Goal: Use online tool/utility: Use online tool/utility

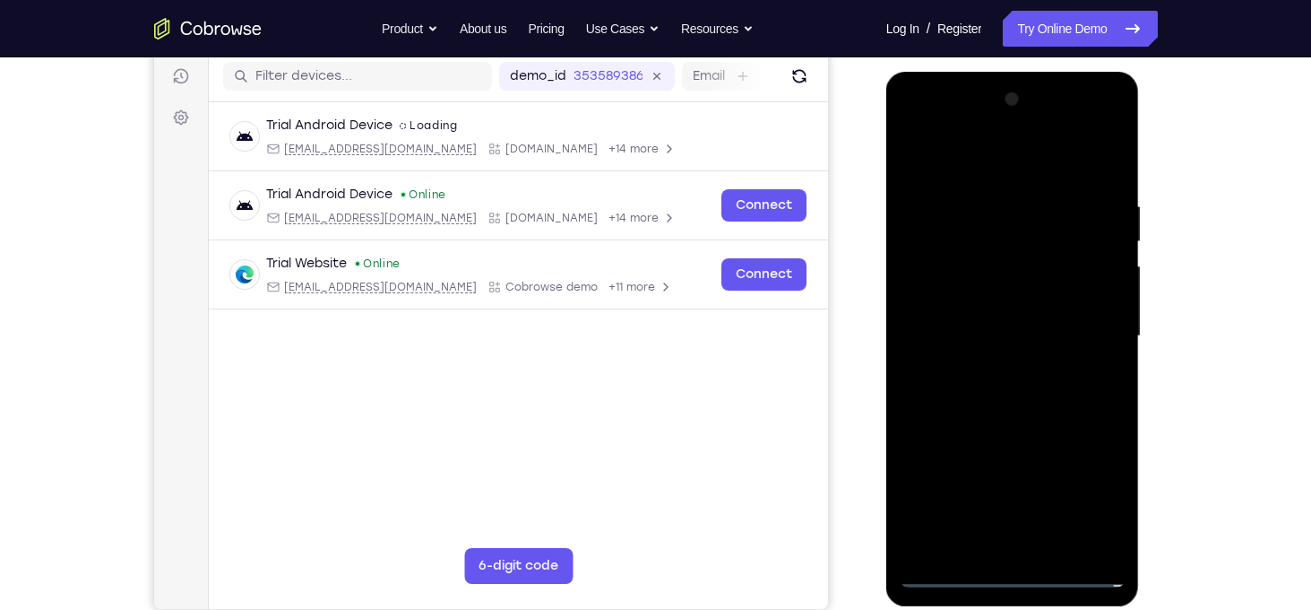
click at [1010, 577] on div at bounding box center [1013, 336] width 226 height 502
click at [1085, 500] on div at bounding box center [1013, 336] width 226 height 502
click at [990, 161] on div at bounding box center [1013, 336] width 226 height 502
click at [1089, 331] on div at bounding box center [1013, 336] width 226 height 502
click at [992, 370] on div at bounding box center [1013, 336] width 226 height 502
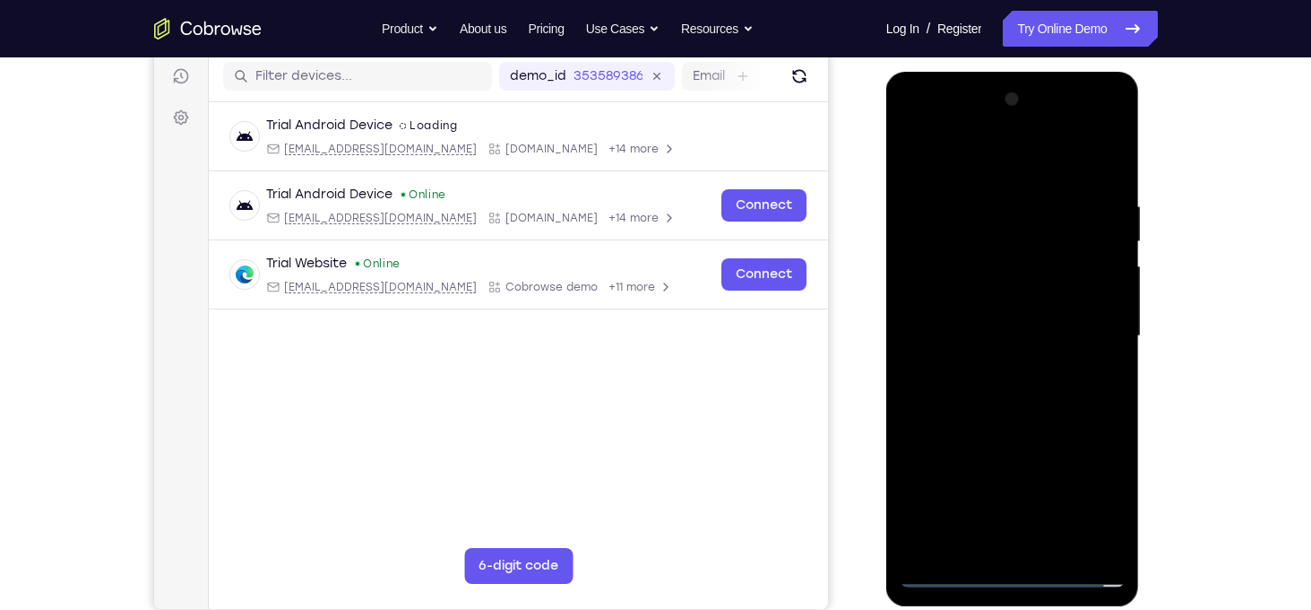
click at [985, 328] on div at bounding box center [1013, 336] width 226 height 502
click at [1001, 290] on div at bounding box center [1013, 336] width 226 height 502
click at [1005, 333] on div at bounding box center [1013, 336] width 226 height 502
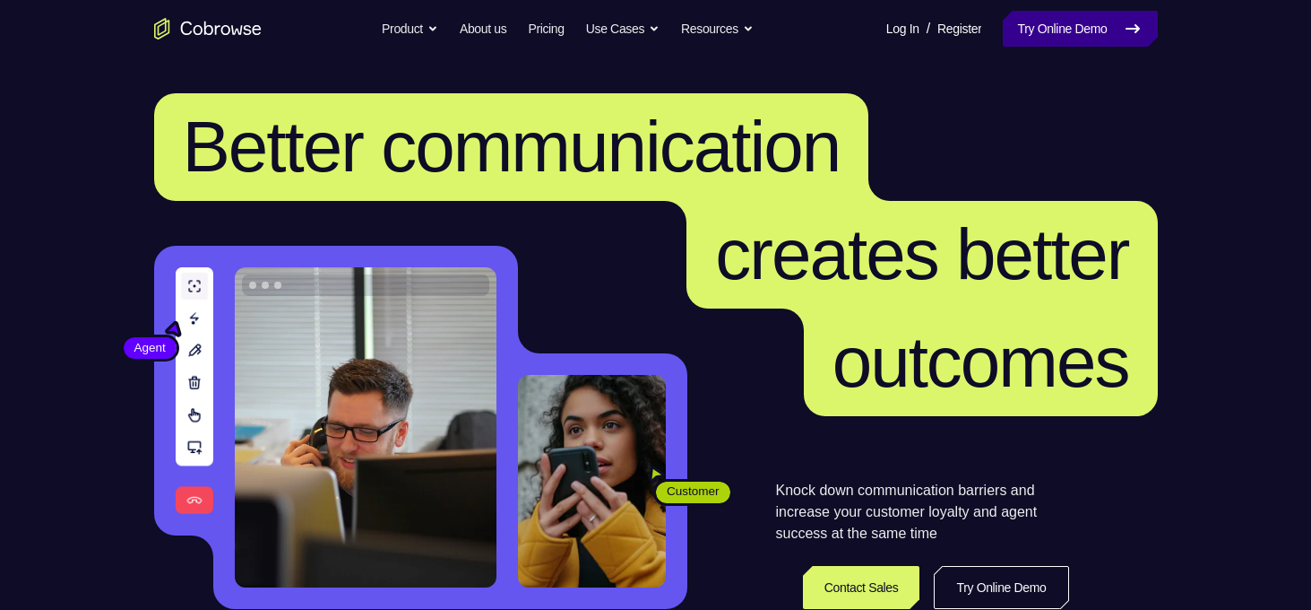
click at [1049, 39] on link "Try Online Demo" at bounding box center [1080, 29] width 154 height 36
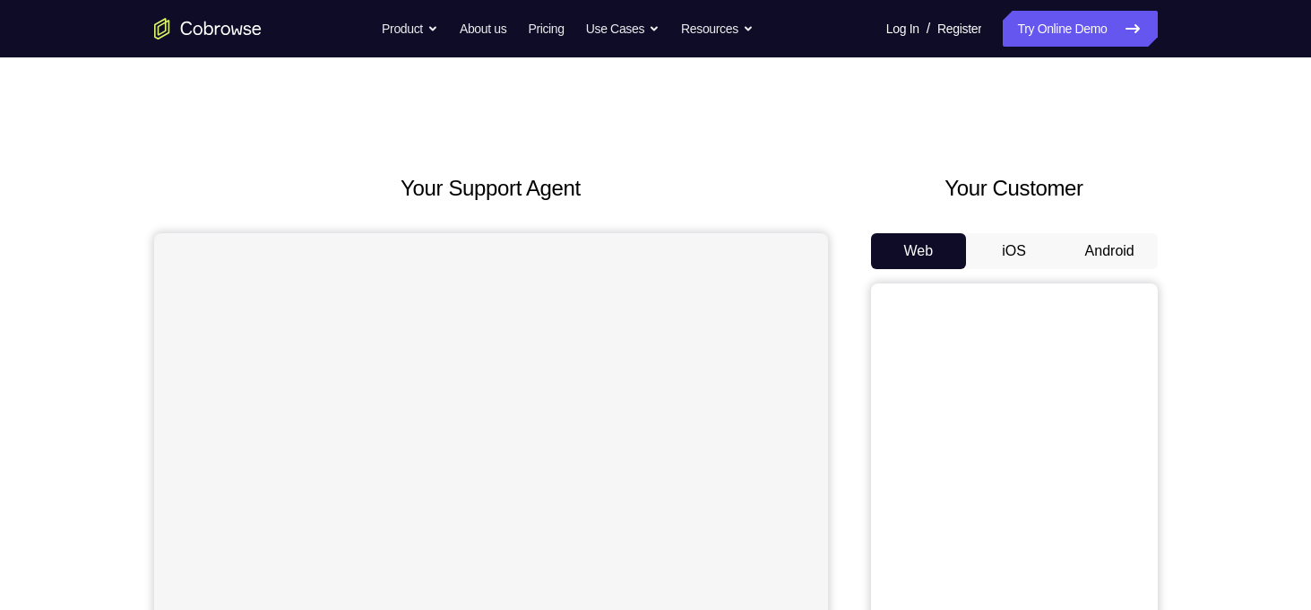
click at [1066, 250] on button "Android" at bounding box center [1110, 251] width 96 height 36
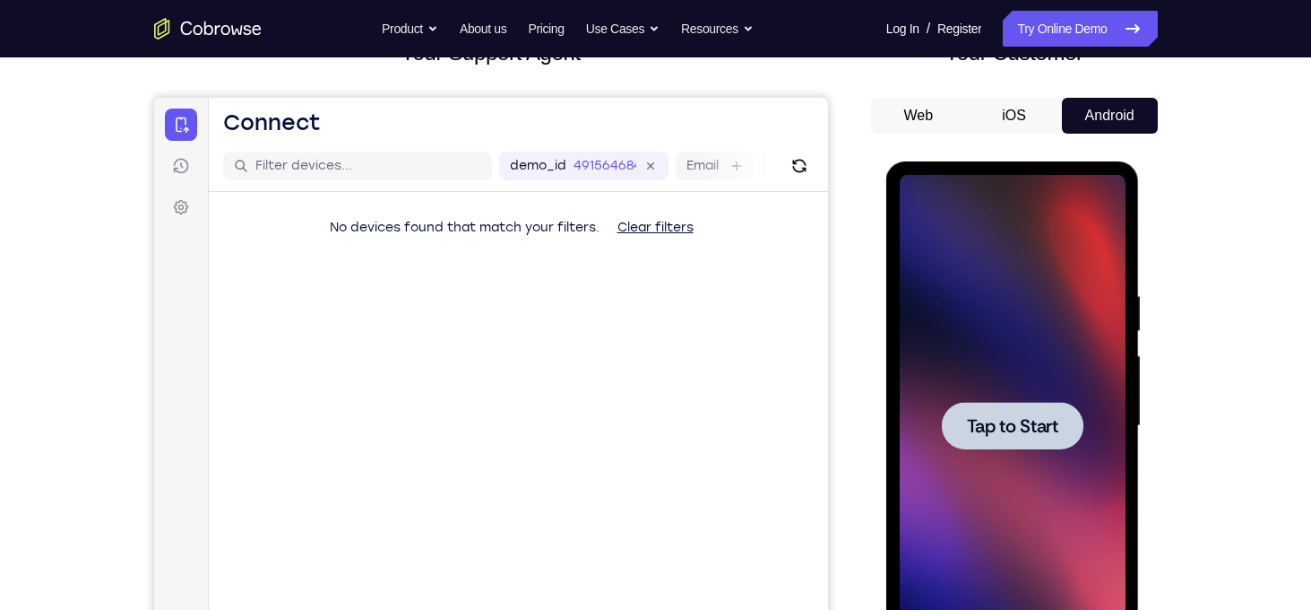
scroll to position [139, 0]
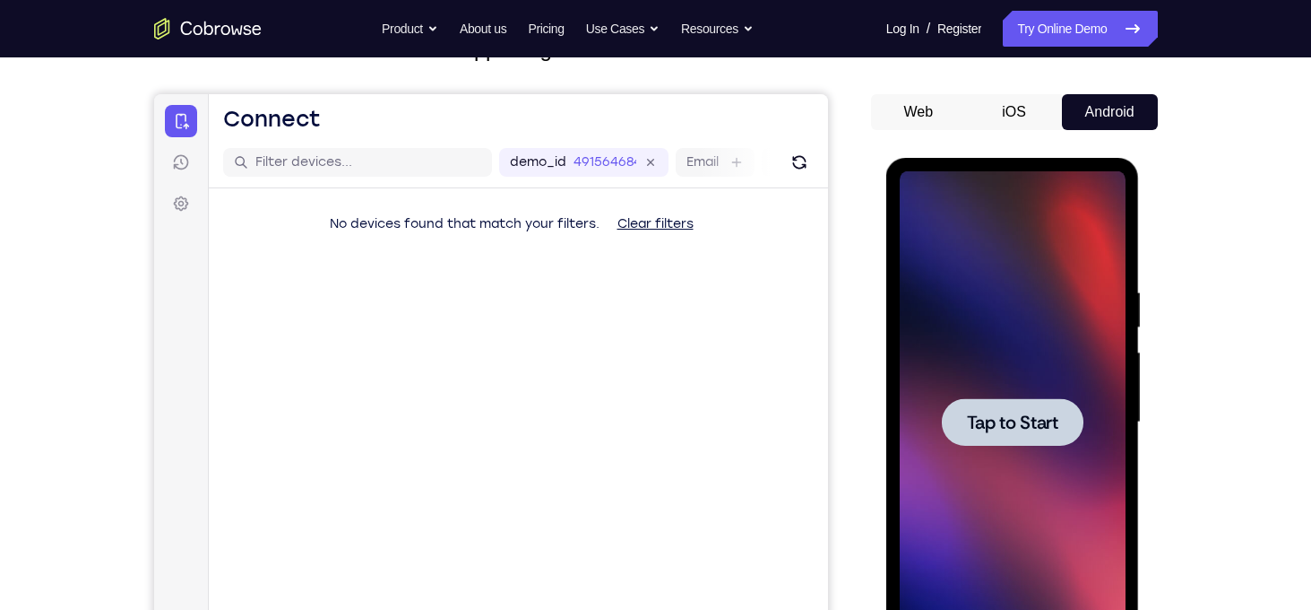
click at [1039, 407] on div at bounding box center [1013, 422] width 142 height 48
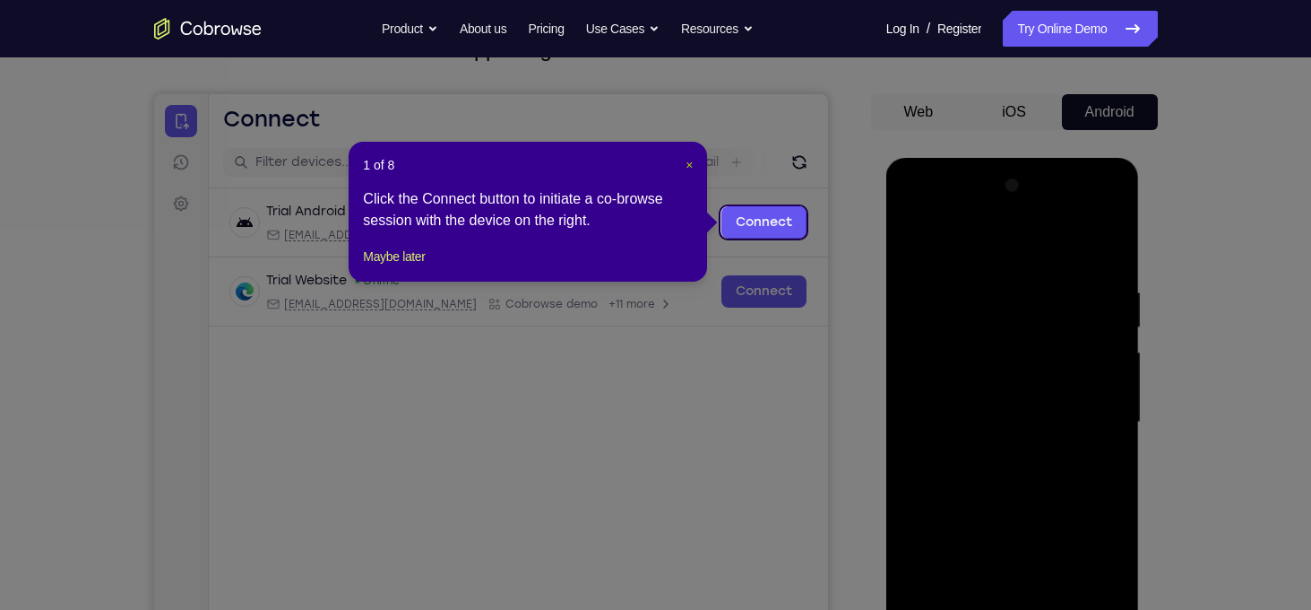
click at [690, 161] on span "×" at bounding box center [689, 165] width 7 height 14
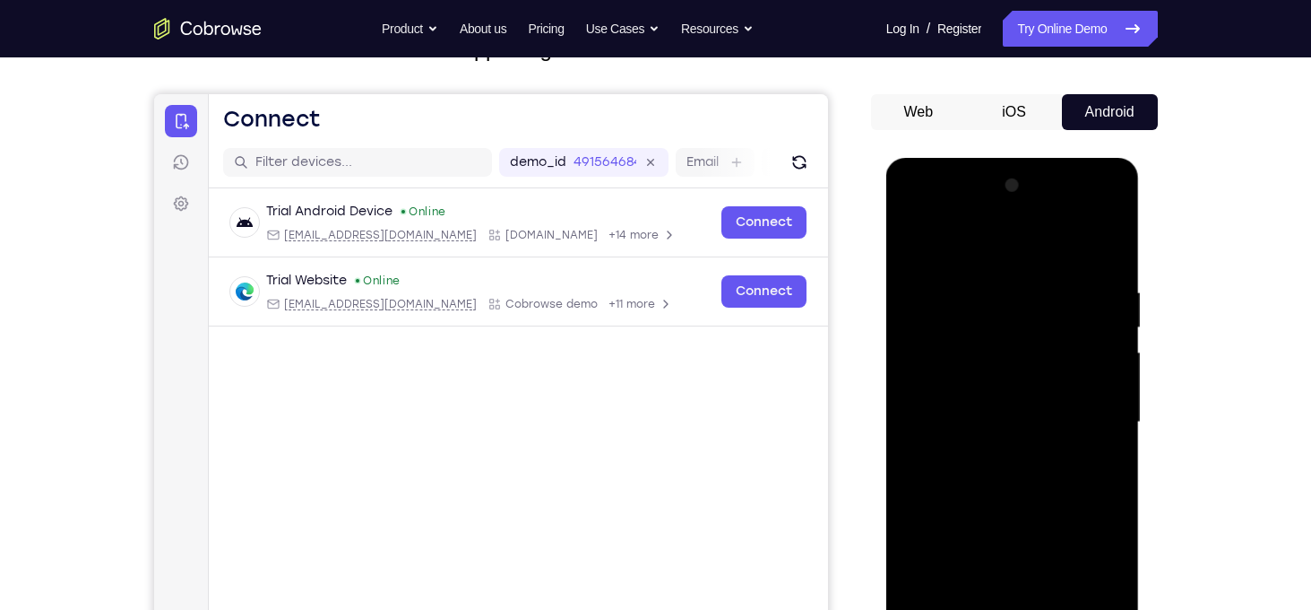
scroll to position [333, 0]
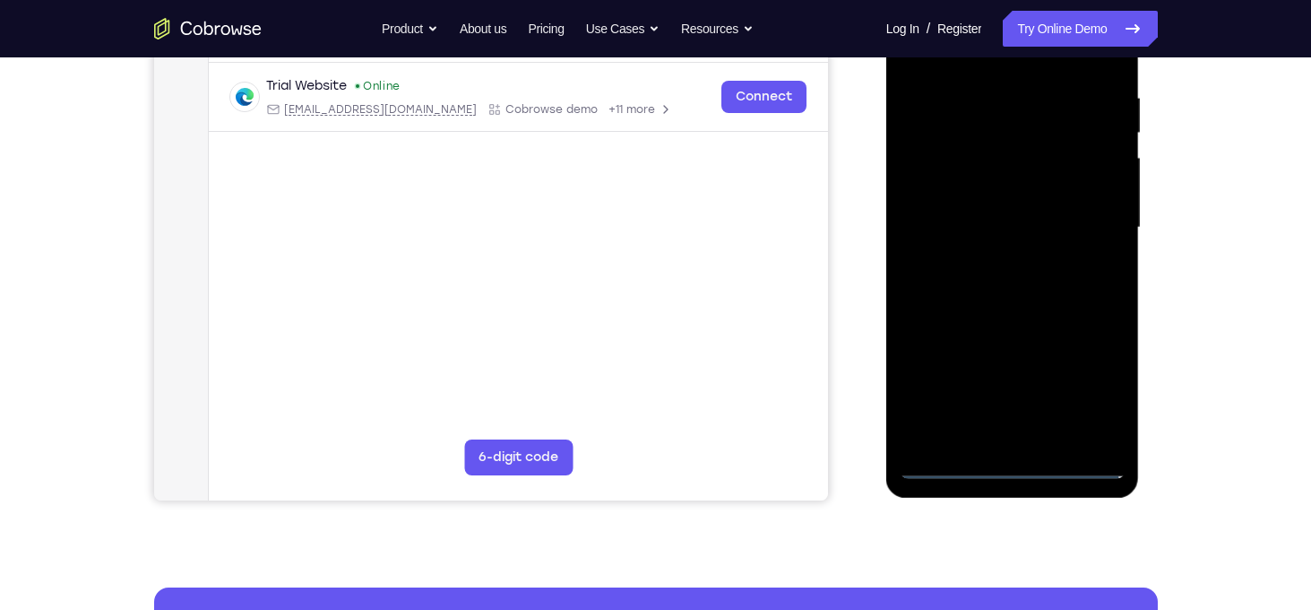
click at [1018, 465] on div at bounding box center [1013, 228] width 226 height 502
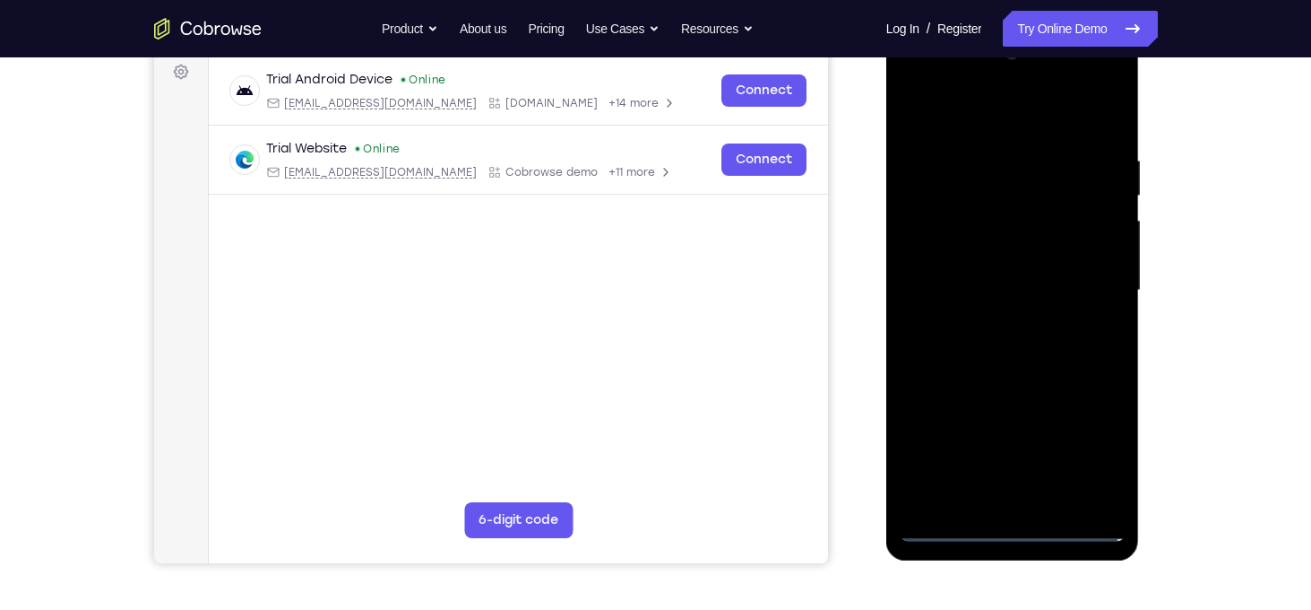
click at [1091, 452] on div at bounding box center [1013, 290] width 226 height 502
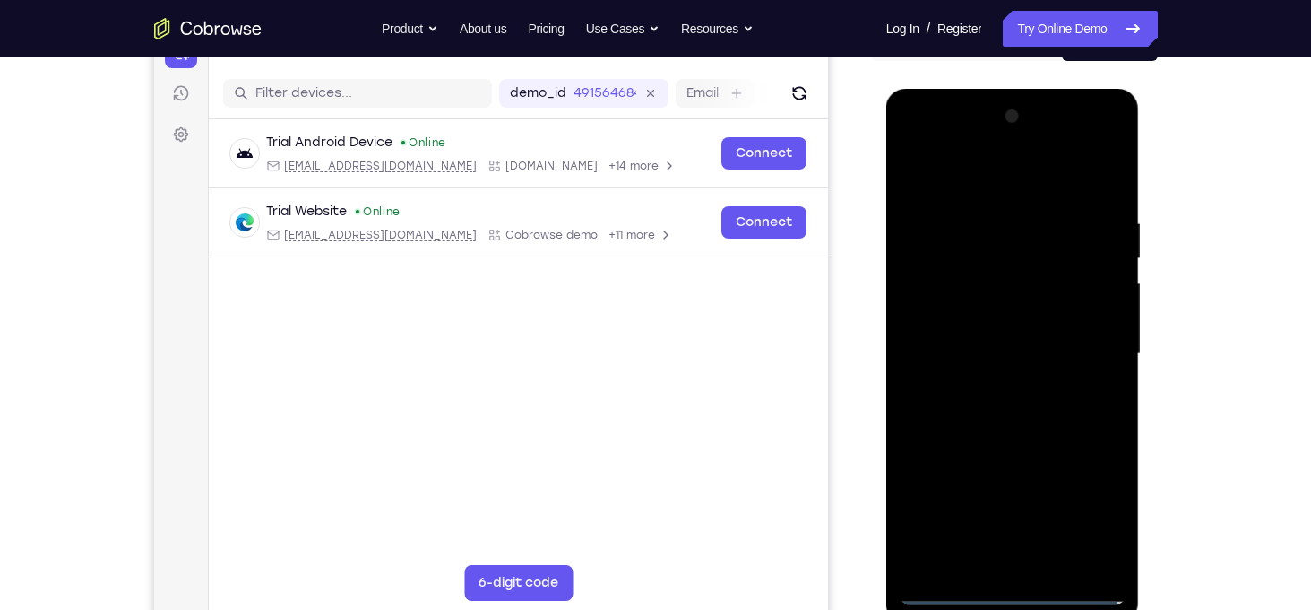
scroll to position [231, 0]
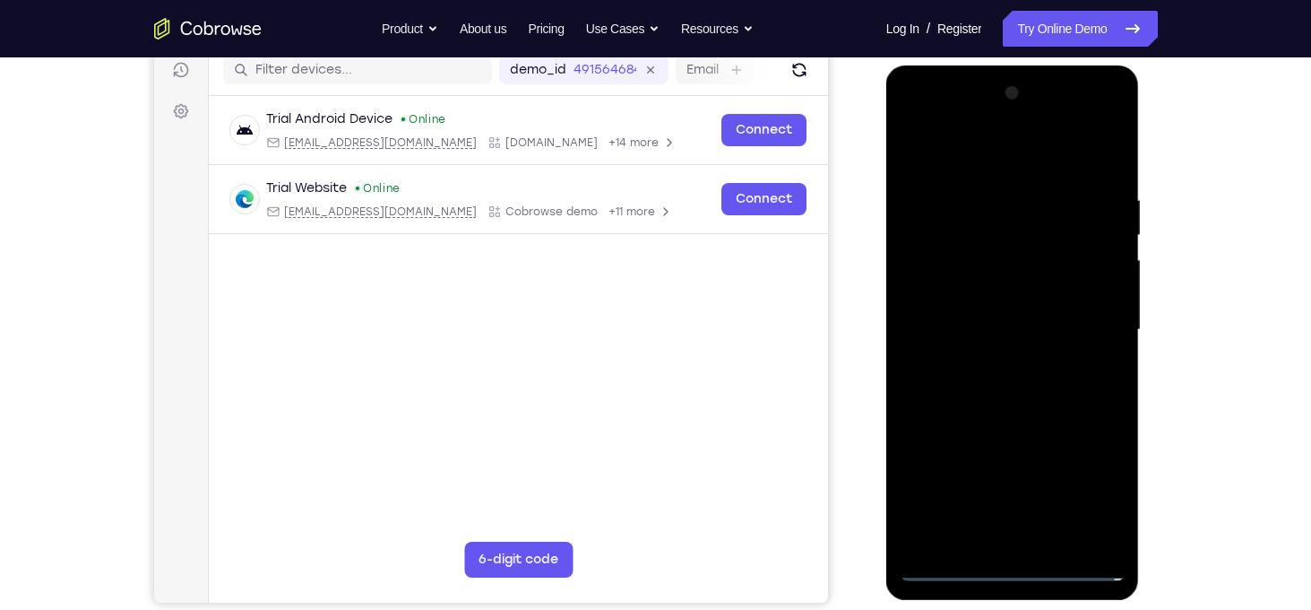
click at [972, 162] on div at bounding box center [1013, 330] width 226 height 502
click at [1071, 322] on div at bounding box center [1013, 330] width 226 height 502
click at [1000, 364] on div at bounding box center [1013, 330] width 226 height 502
click at [989, 313] on div at bounding box center [1013, 330] width 226 height 502
click at [994, 298] on div at bounding box center [1013, 330] width 226 height 502
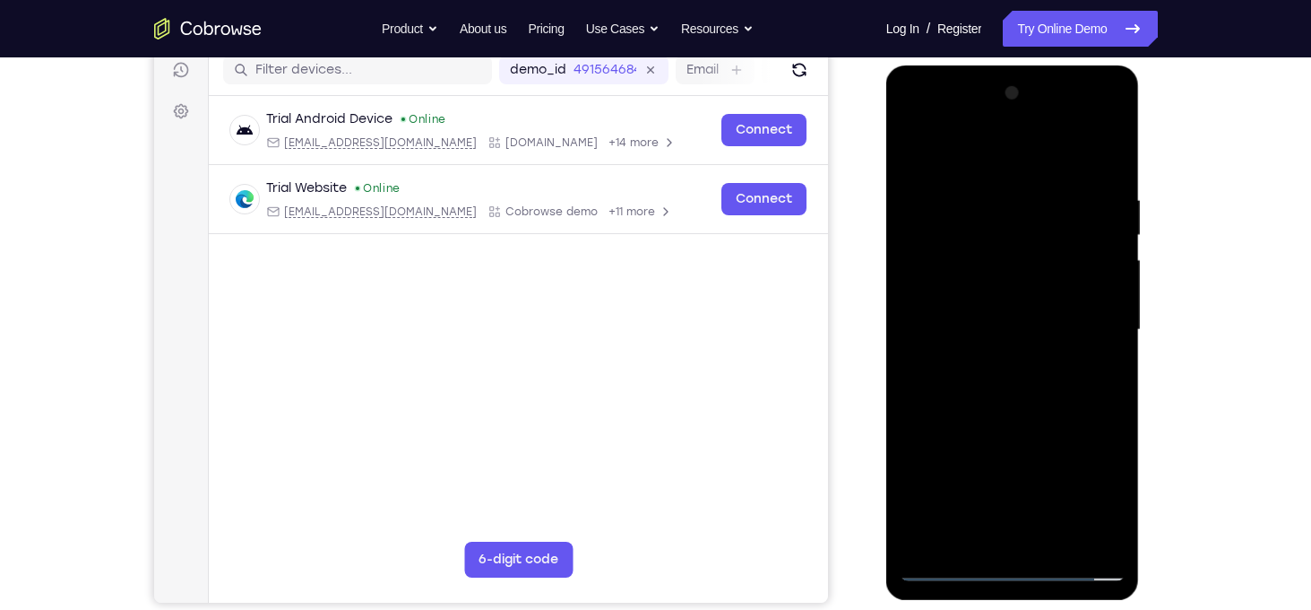
click at [995, 321] on div at bounding box center [1013, 330] width 226 height 502
click at [981, 437] on div at bounding box center [1013, 330] width 226 height 502
click at [1026, 326] on div at bounding box center [1013, 330] width 226 height 502
click at [1047, 304] on div at bounding box center [1013, 330] width 226 height 502
drag, startPoint x: 1024, startPoint y: 418, endPoint x: 1050, endPoint y: 251, distance: 168.7
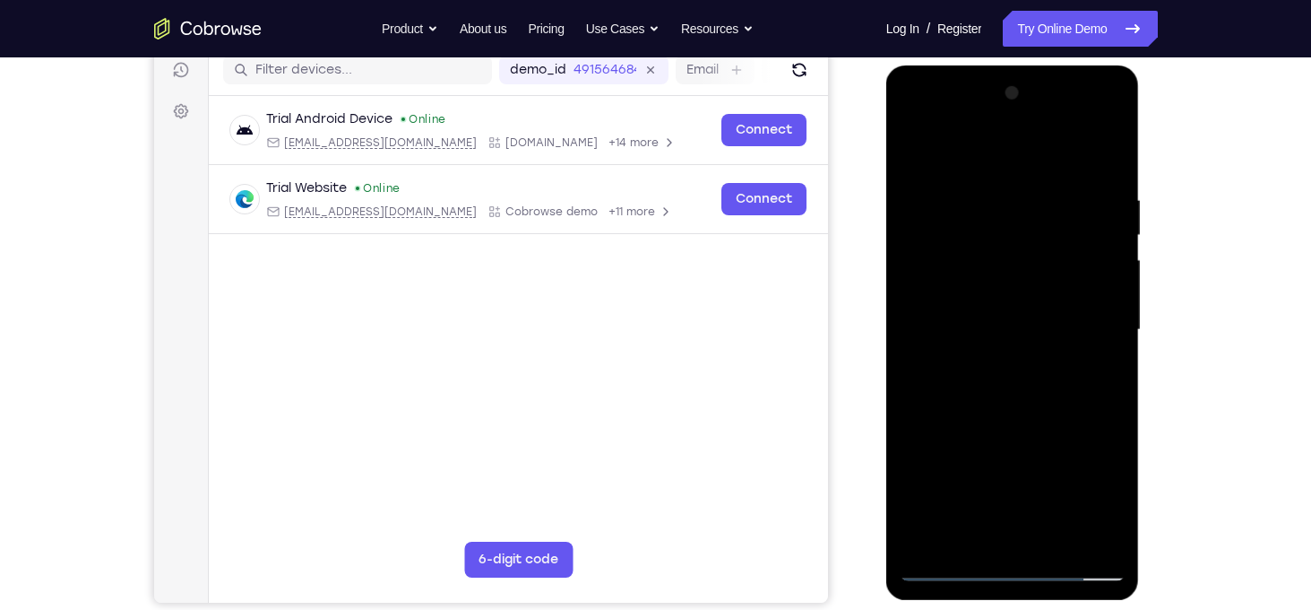
click at [1050, 251] on div at bounding box center [1013, 330] width 226 height 502
click at [1073, 532] on div at bounding box center [1013, 330] width 226 height 502
drag, startPoint x: 1000, startPoint y: 156, endPoint x: 1009, endPoint y: -7, distance: 163.4
click at [1009, 65] on html "Online web based iOS Simulators and Android Emulators. Run iPhone, iPad, Mobile…" at bounding box center [1014, 334] width 255 height 538
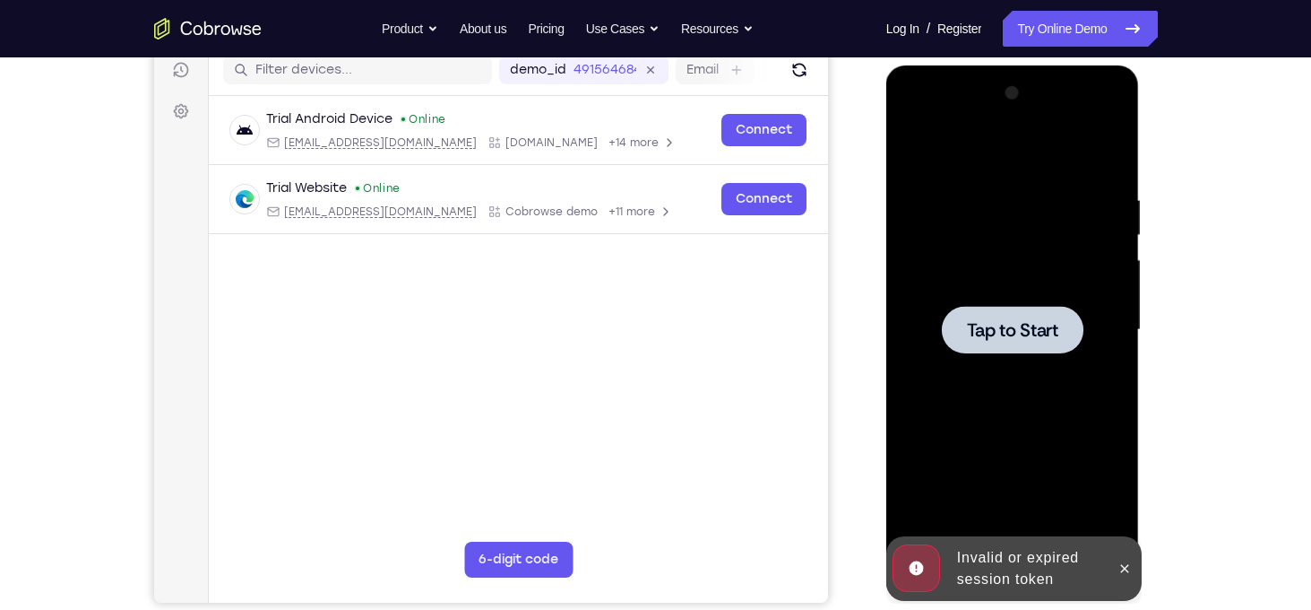
click at [982, 316] on div at bounding box center [1013, 330] width 142 height 48
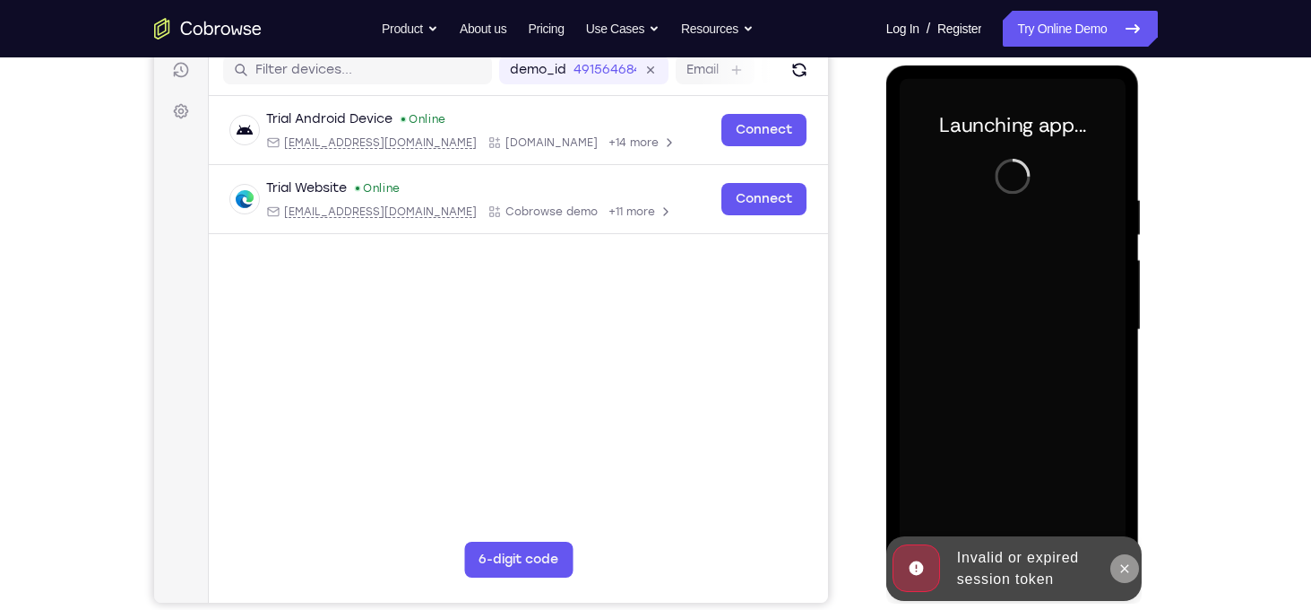
click at [1128, 562] on icon at bounding box center [1125, 568] width 14 height 14
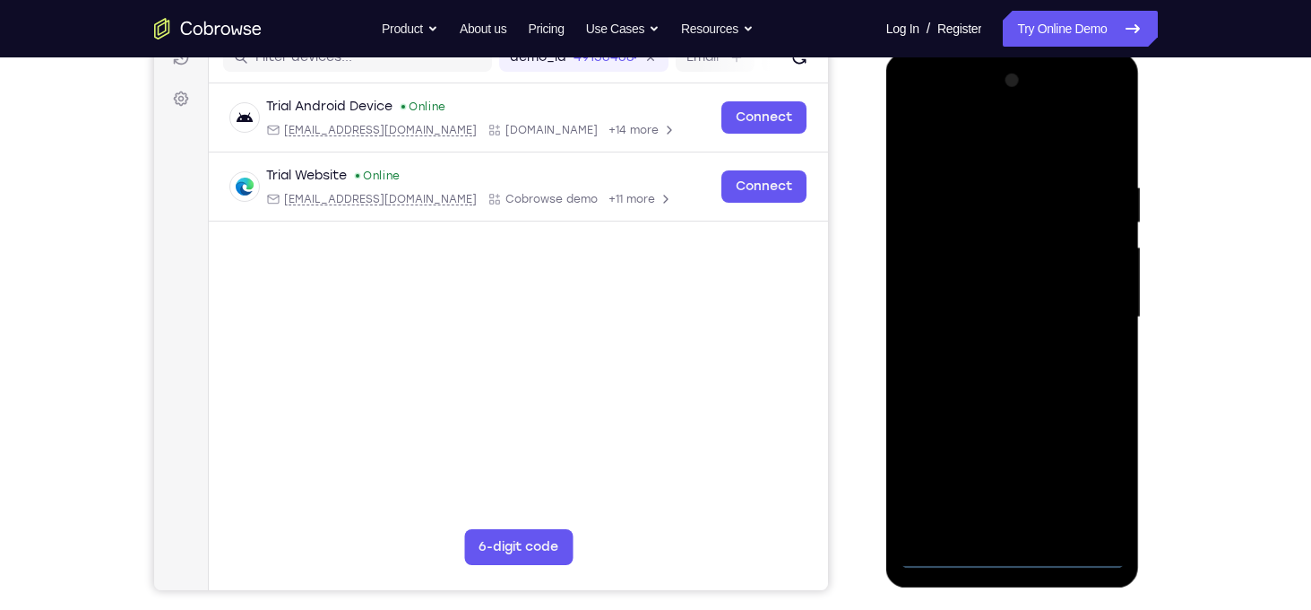
scroll to position [234, 0]
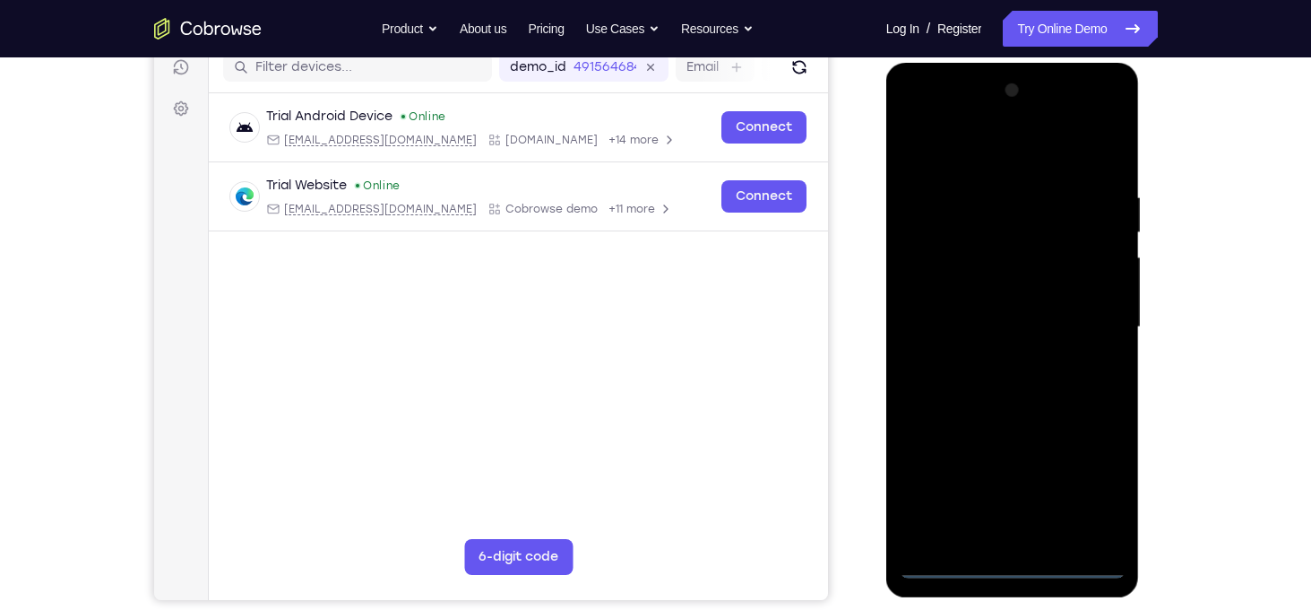
click at [1015, 572] on div at bounding box center [1013, 327] width 226 height 502
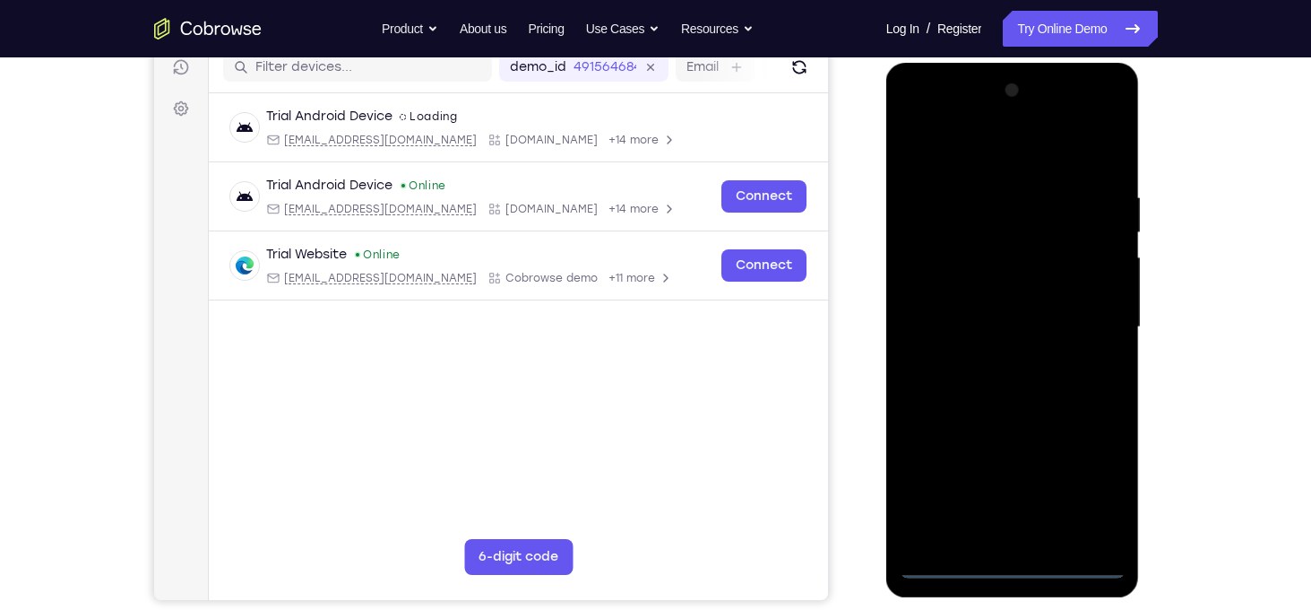
click at [1093, 498] on div at bounding box center [1013, 327] width 226 height 502
click at [1026, 152] on div at bounding box center [1013, 327] width 226 height 502
click at [1093, 328] on div at bounding box center [1013, 327] width 226 height 502
click at [990, 358] on div at bounding box center [1013, 327] width 226 height 502
click at [981, 324] on div at bounding box center [1013, 327] width 226 height 502
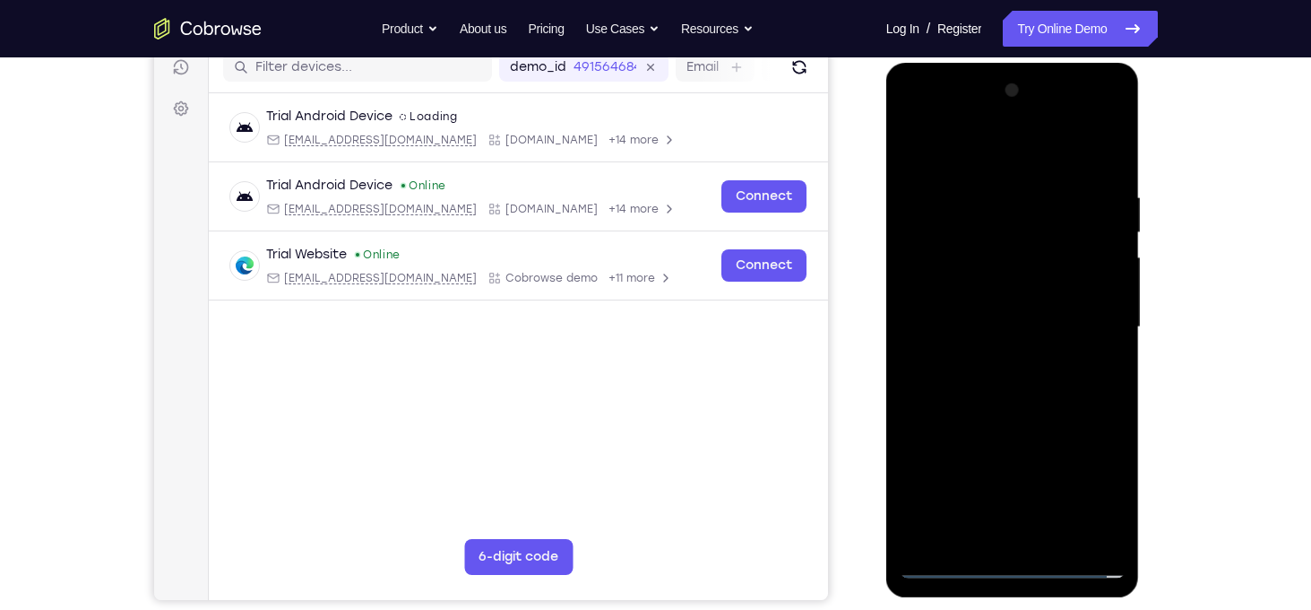
click at [986, 292] on div at bounding box center [1013, 327] width 226 height 502
click at [1000, 326] on div at bounding box center [1013, 327] width 226 height 502
click at [955, 566] on div at bounding box center [1013, 327] width 226 height 502
click at [1014, 412] on div at bounding box center [1013, 327] width 226 height 502
click at [1004, 252] on div at bounding box center [1013, 327] width 226 height 502
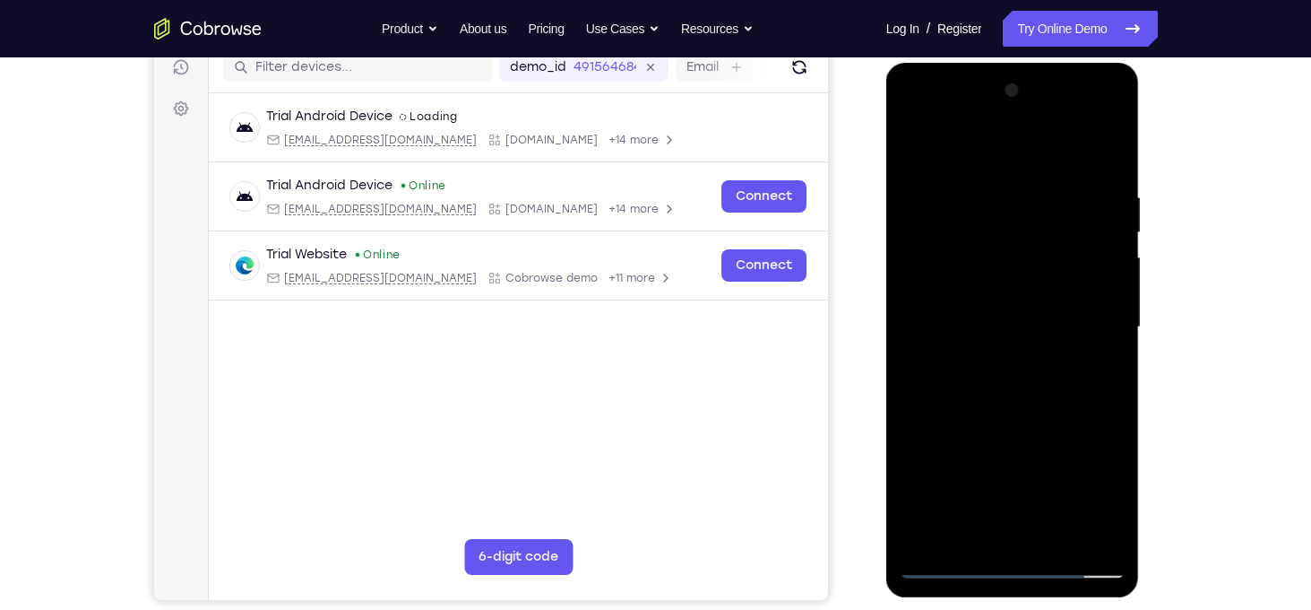
click at [1072, 284] on div at bounding box center [1013, 327] width 226 height 502
click at [993, 392] on div at bounding box center [1013, 327] width 226 height 502
click at [945, 559] on div at bounding box center [1013, 327] width 226 height 502
click at [998, 426] on div at bounding box center [1013, 327] width 226 height 502
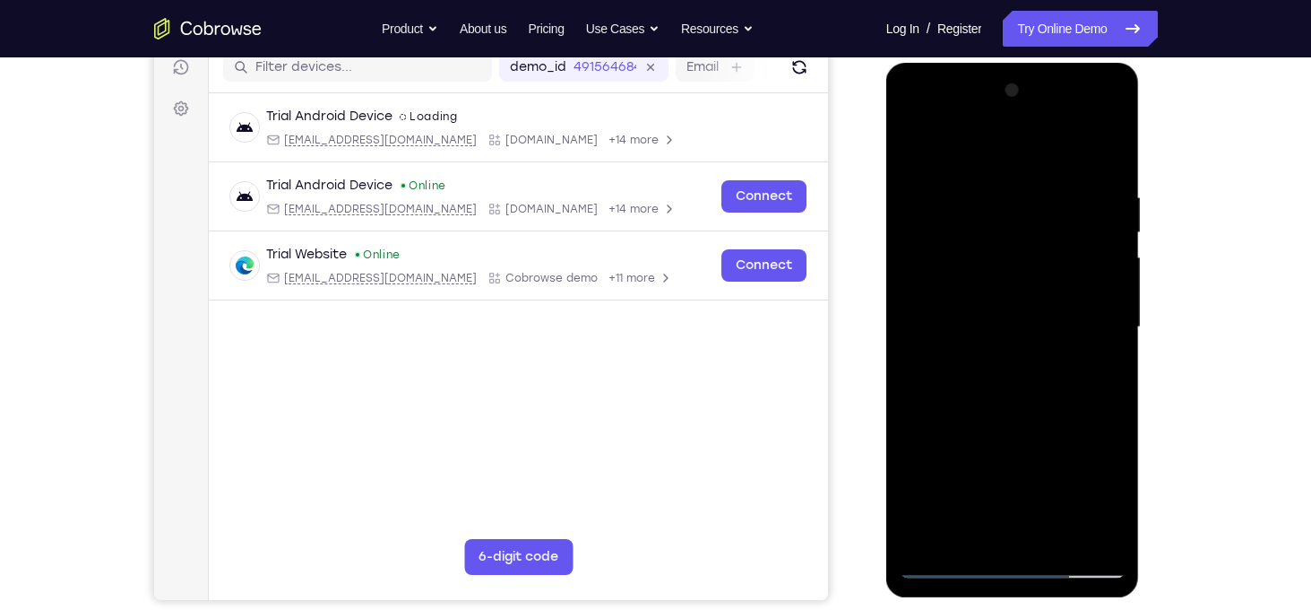
click at [1107, 339] on div at bounding box center [1013, 327] width 226 height 502
click at [1056, 535] on div at bounding box center [1013, 327] width 226 height 502
click at [1050, 290] on div at bounding box center [1013, 327] width 226 height 502
click at [1027, 325] on div at bounding box center [1013, 327] width 226 height 502
drag, startPoint x: 965, startPoint y: 151, endPoint x: 967, endPoint y: 23, distance: 128.2
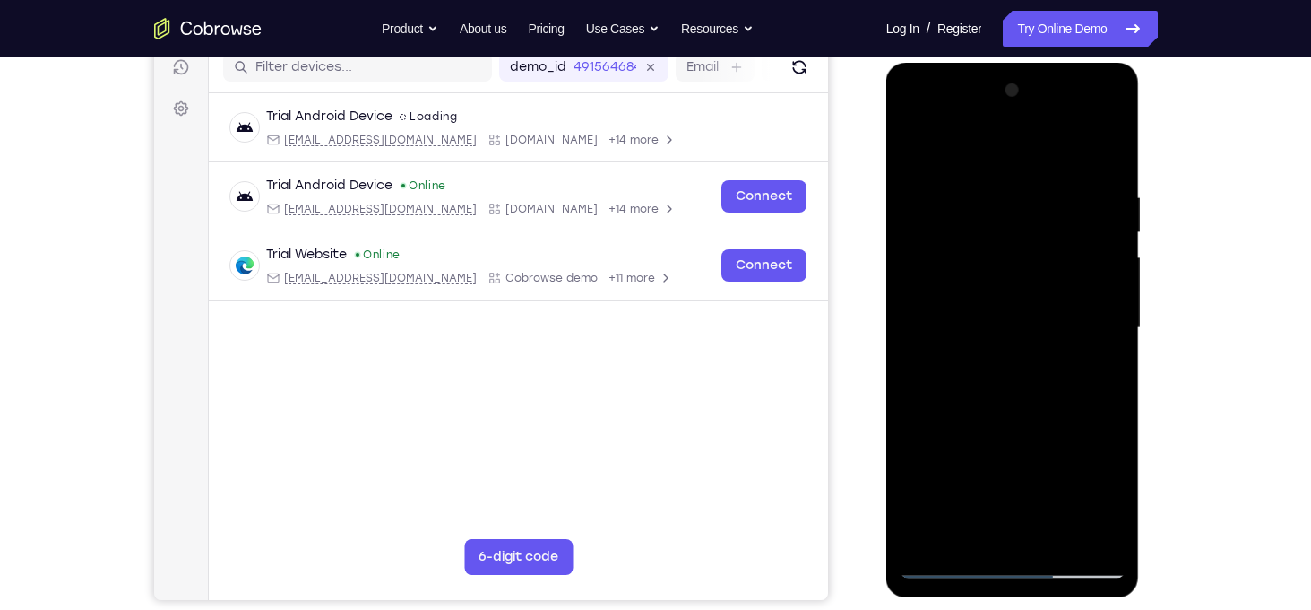
click at [967, 63] on html "Online web based iOS Simulators and Android Emulators. Run iPhone, iPad, Mobile…" at bounding box center [1014, 332] width 255 height 538
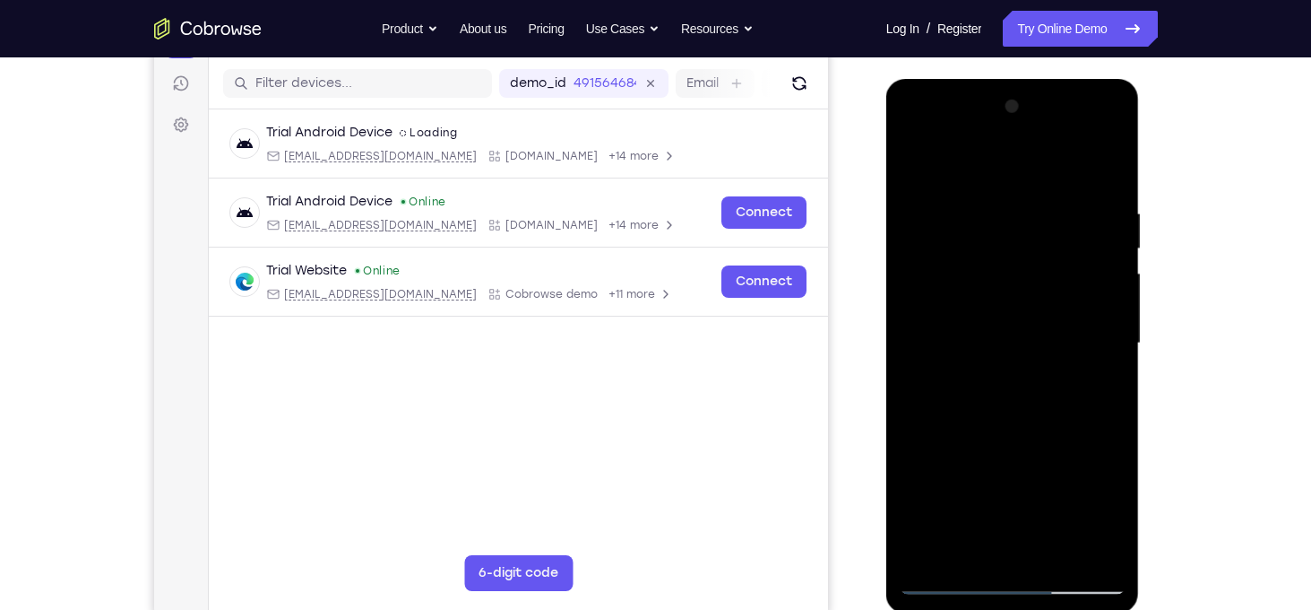
scroll to position [215, 0]
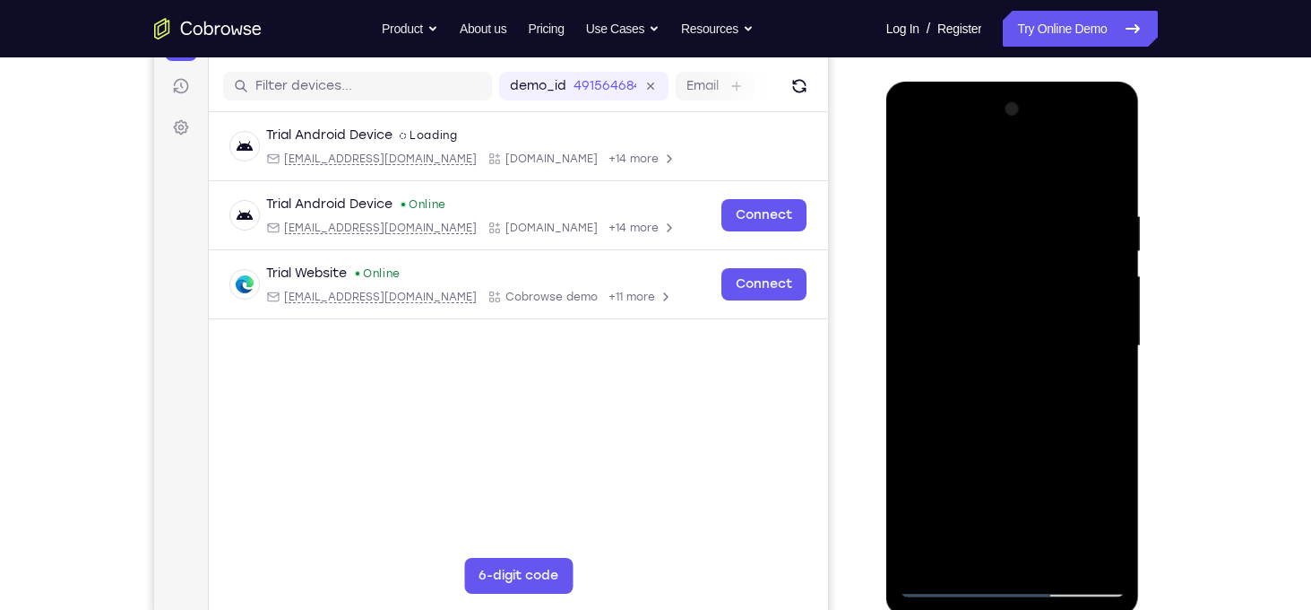
click at [990, 449] on div at bounding box center [1013, 346] width 226 height 502
click at [1004, 336] on div at bounding box center [1013, 346] width 226 height 502
click at [1077, 334] on div at bounding box center [1013, 346] width 226 height 502
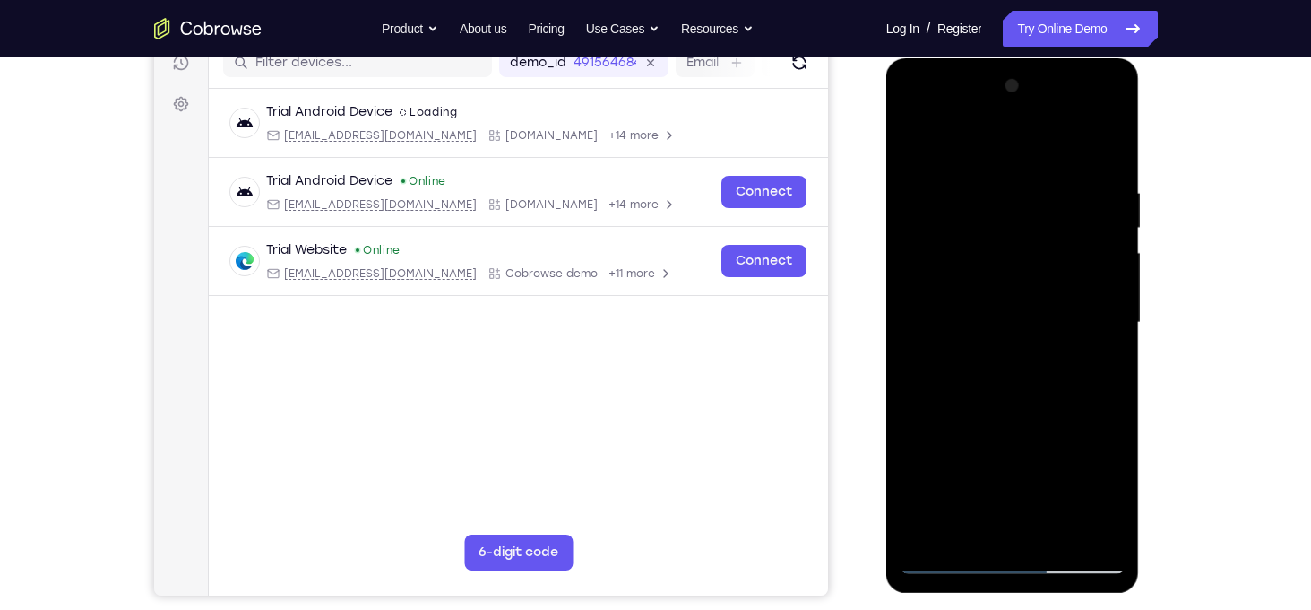
drag, startPoint x: 1063, startPoint y: 410, endPoint x: 1078, endPoint y: 352, distance: 59.4
click at [1078, 352] on div at bounding box center [1013, 323] width 226 height 502
click at [1075, 532] on div at bounding box center [1013, 323] width 226 height 502
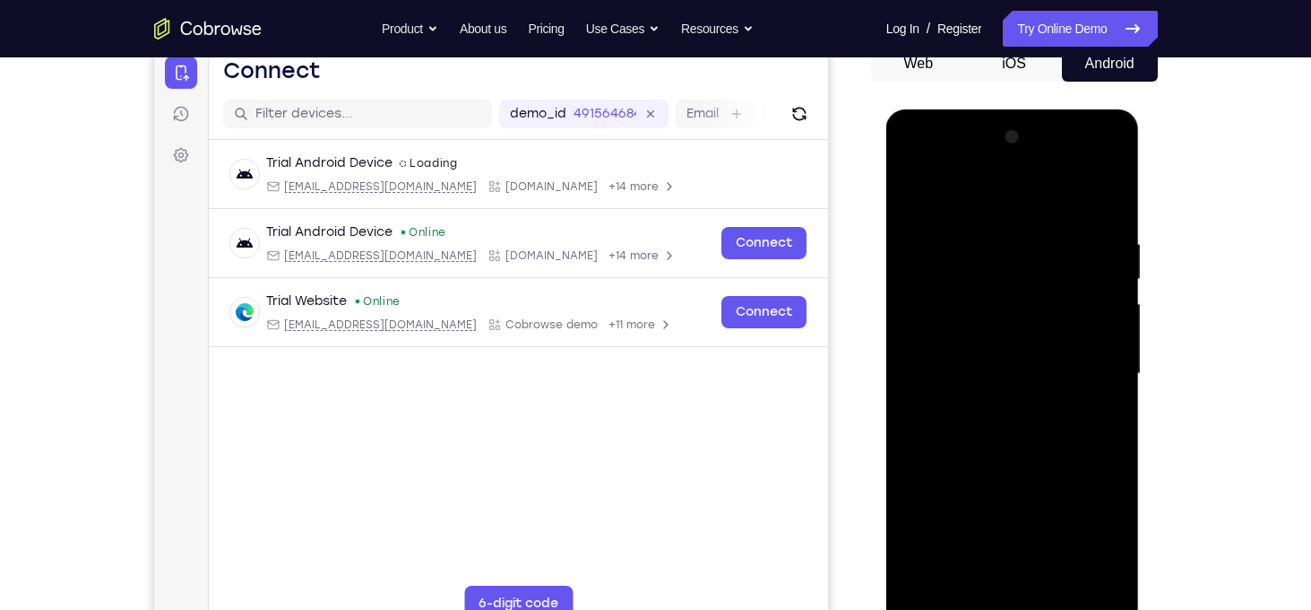
scroll to position [271, 0]
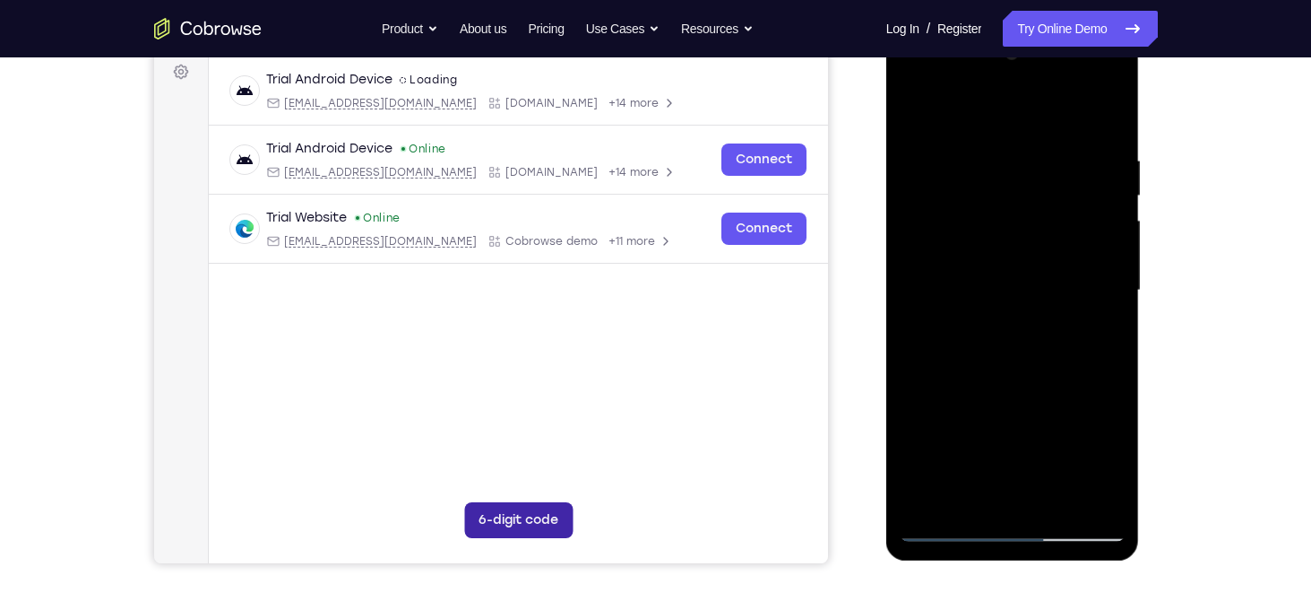
click at [505, 522] on button "6-digit code" at bounding box center [517, 520] width 108 height 36
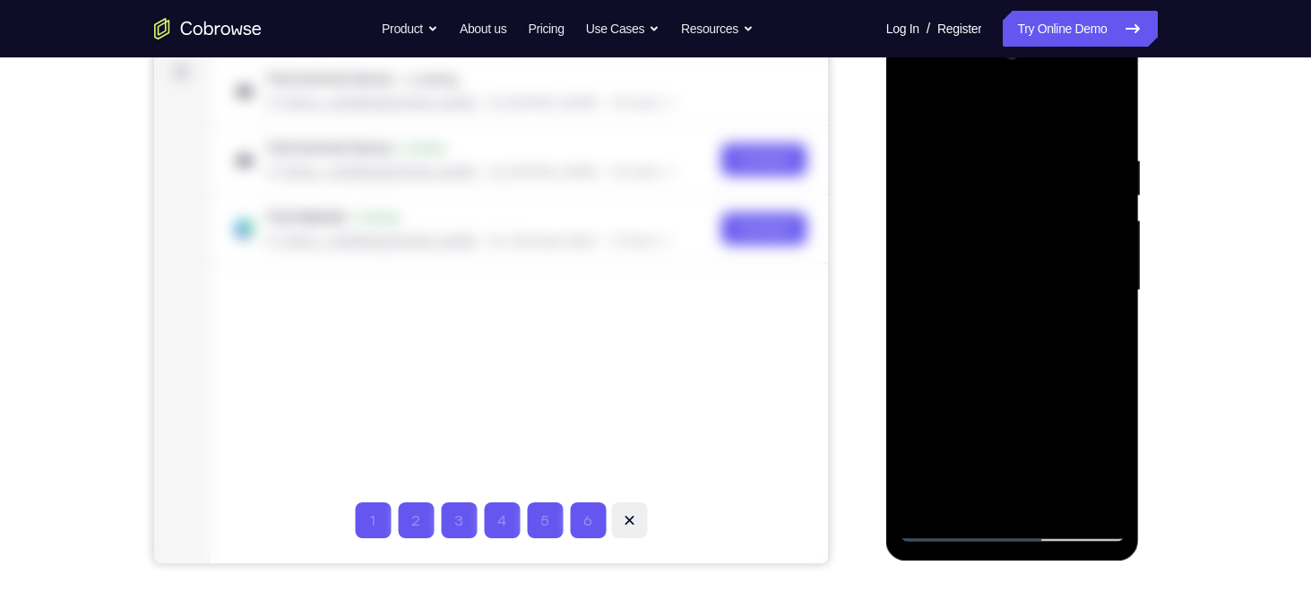
click at [633, 518] on icon at bounding box center [628, 520] width 18 height 18
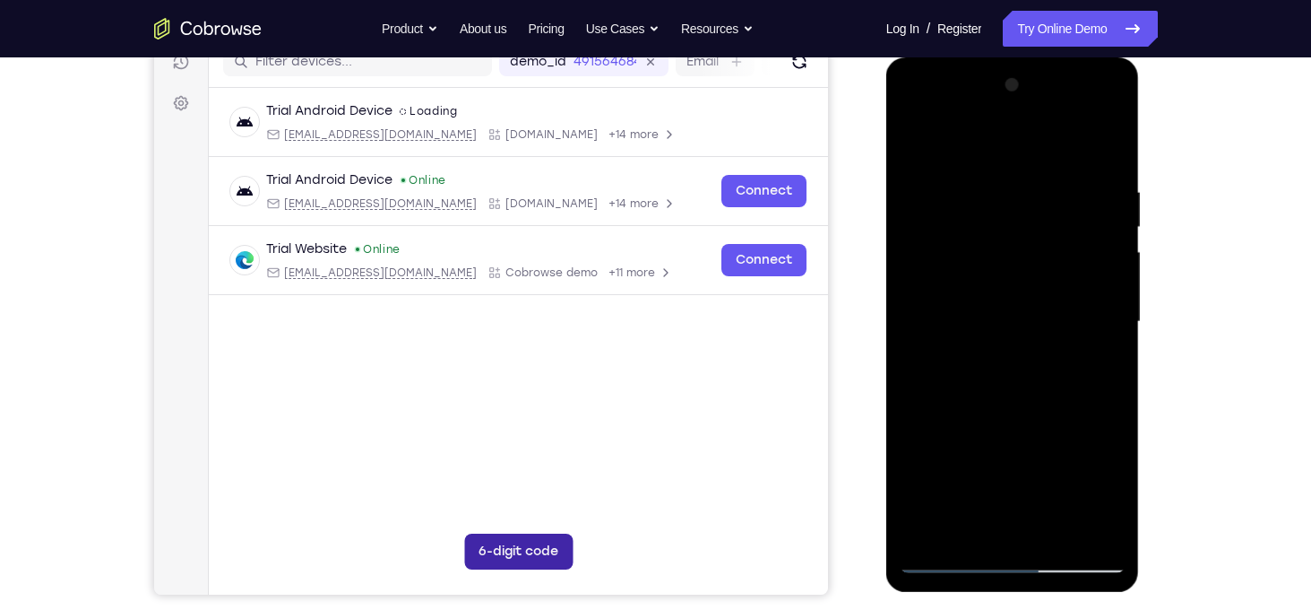
scroll to position [246, 0]
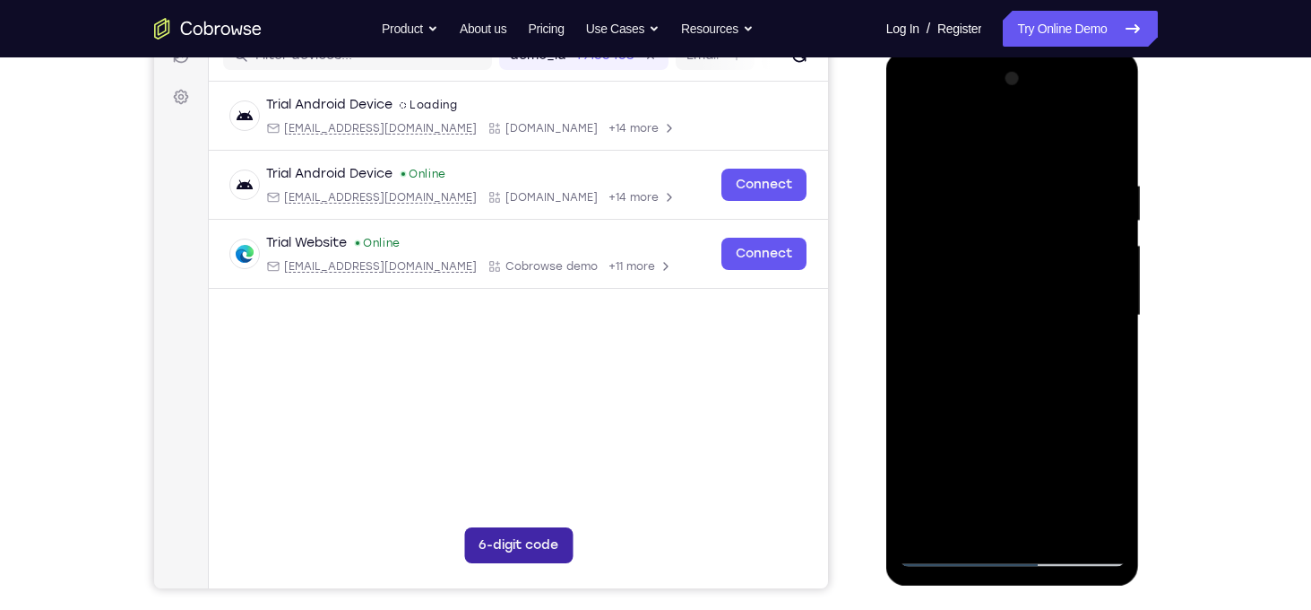
click at [531, 551] on button "6-digit code" at bounding box center [517, 545] width 108 height 36
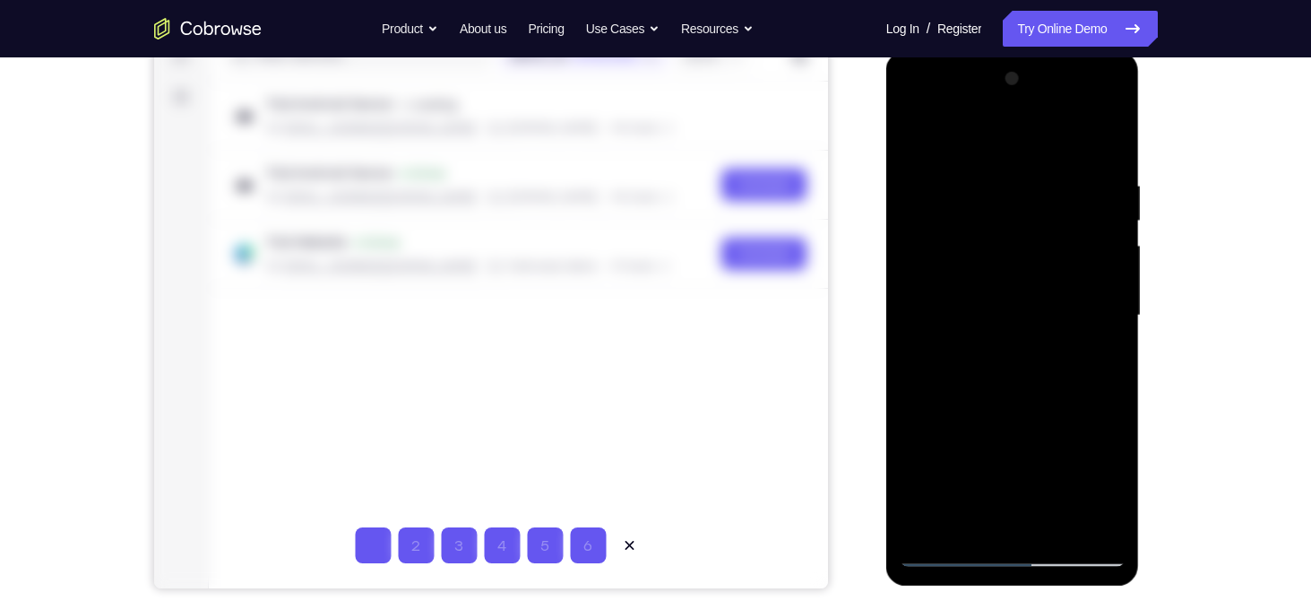
type input "9"
type input "4"
type input "9"
type input "1"
type input "5"
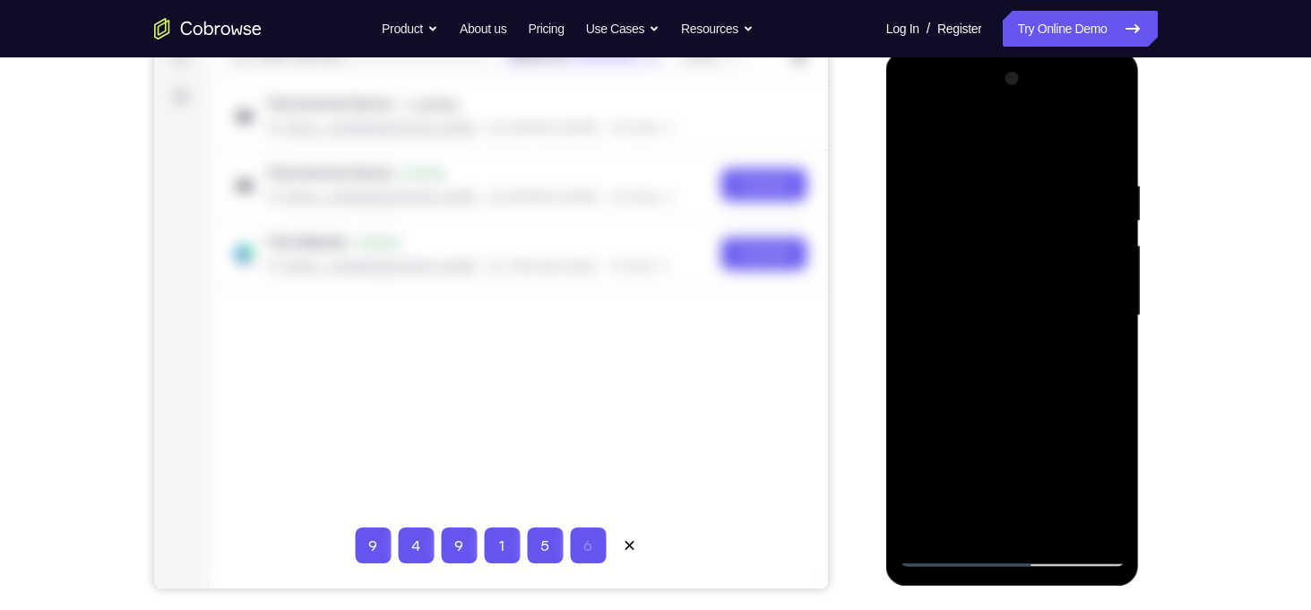
type input "1"
click at [623, 552] on icon at bounding box center [628, 545] width 18 height 18
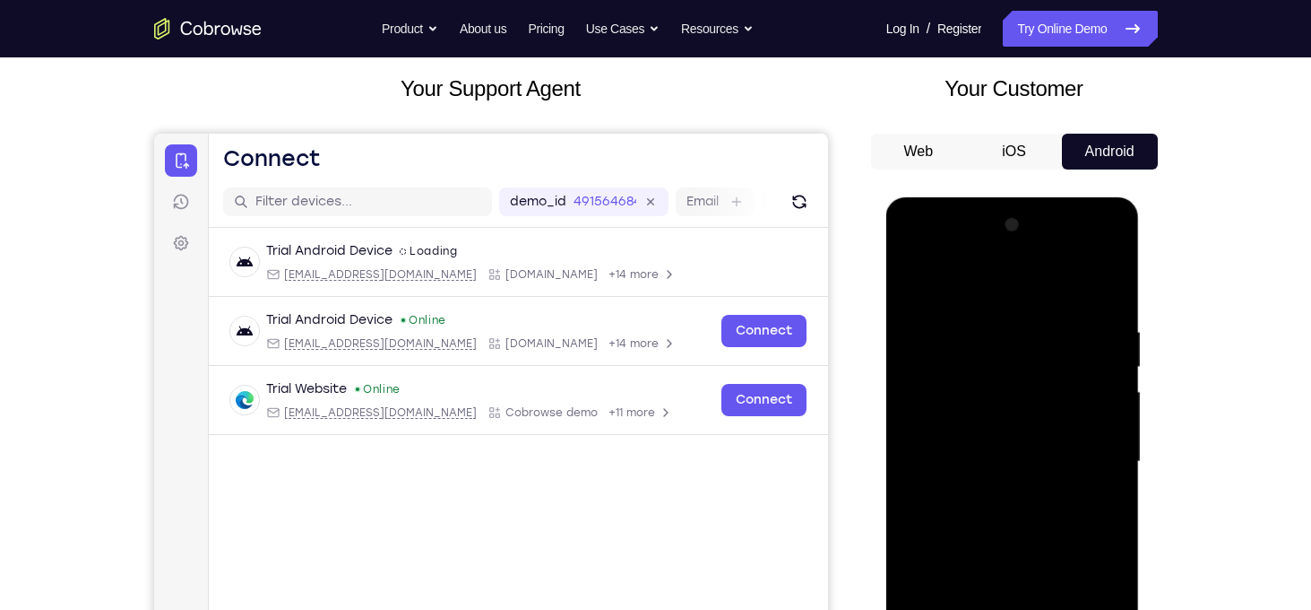
scroll to position [99, 0]
